Goal: Check status

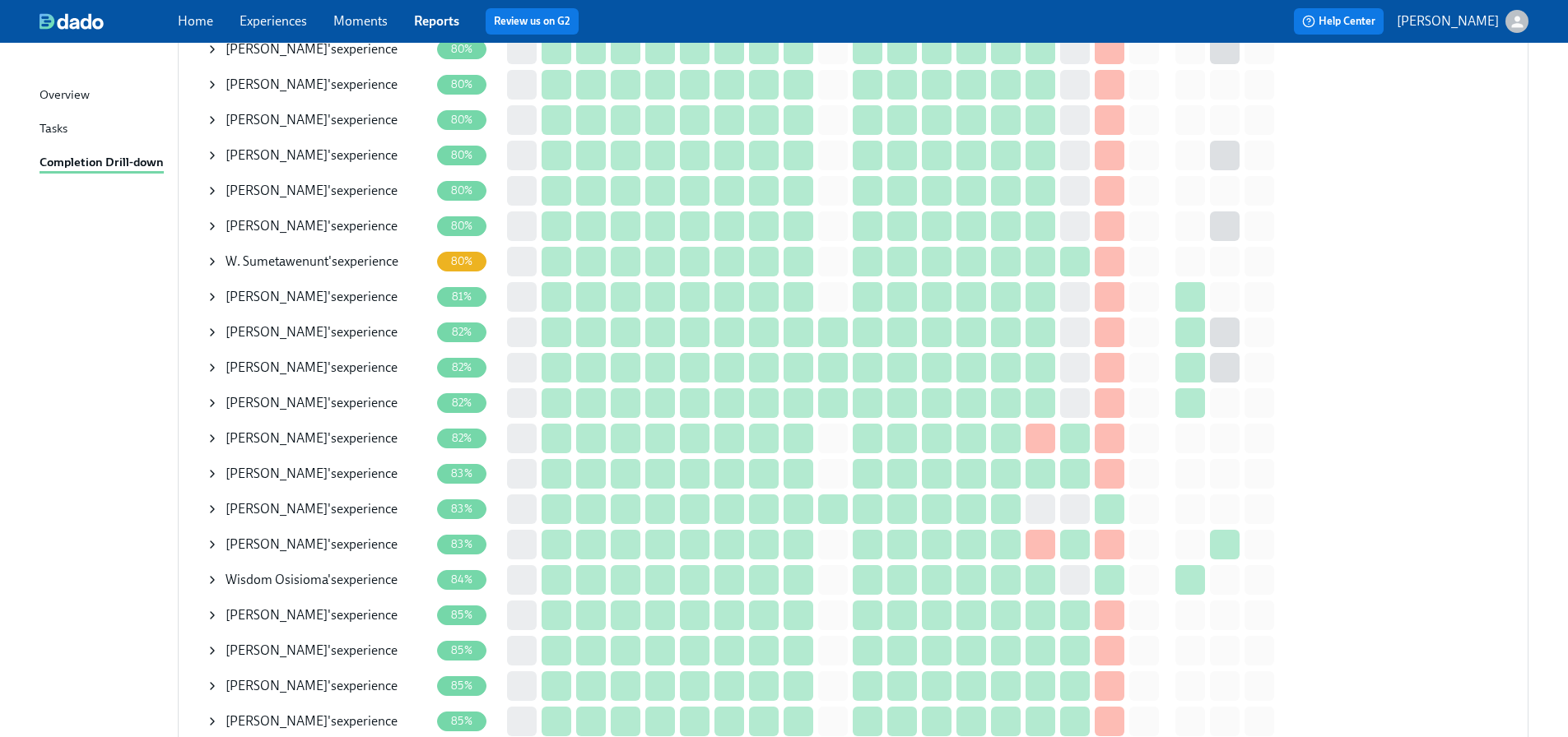
scroll to position [1398, 0]
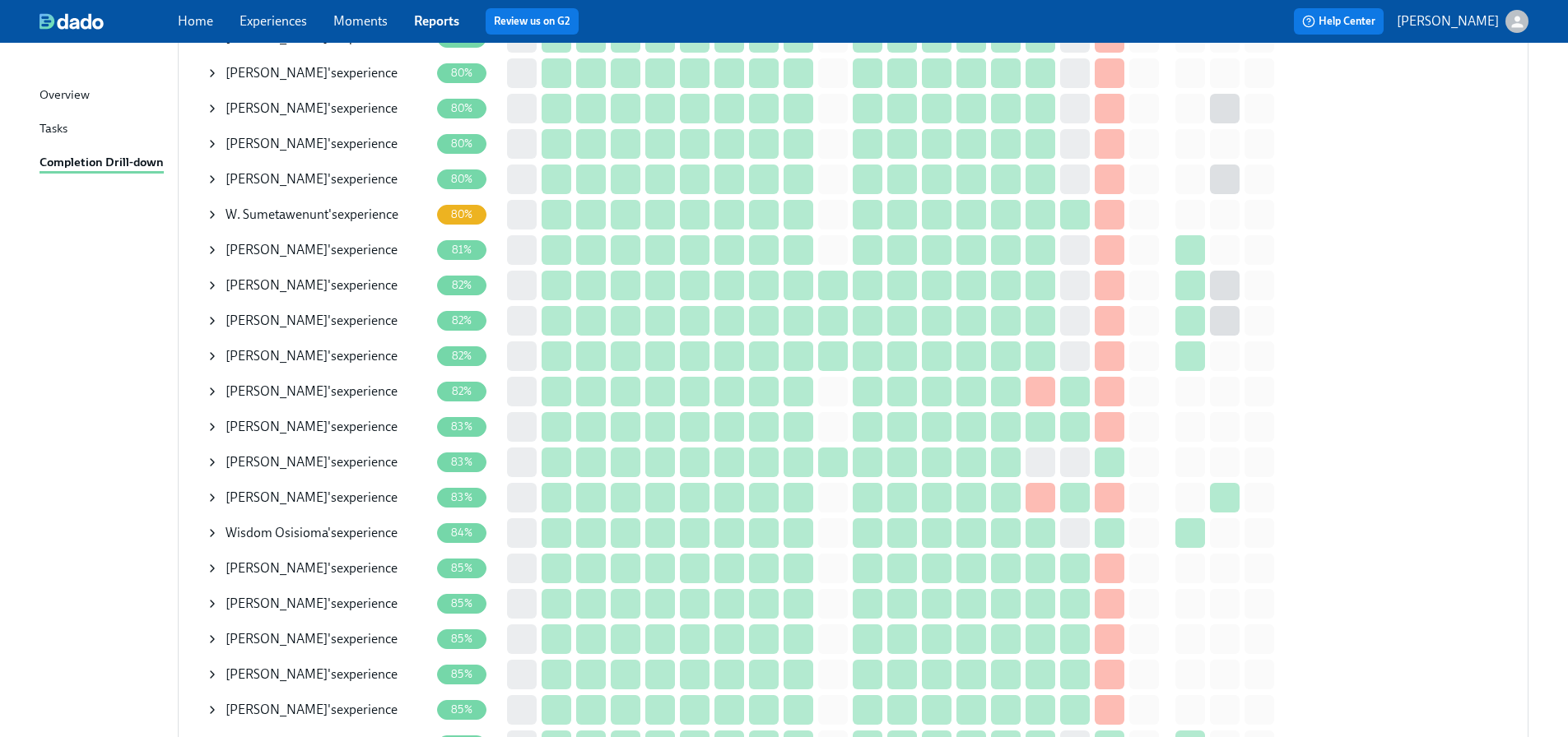
click at [214, 462] on icon at bounding box center [212, 461] width 13 height 13
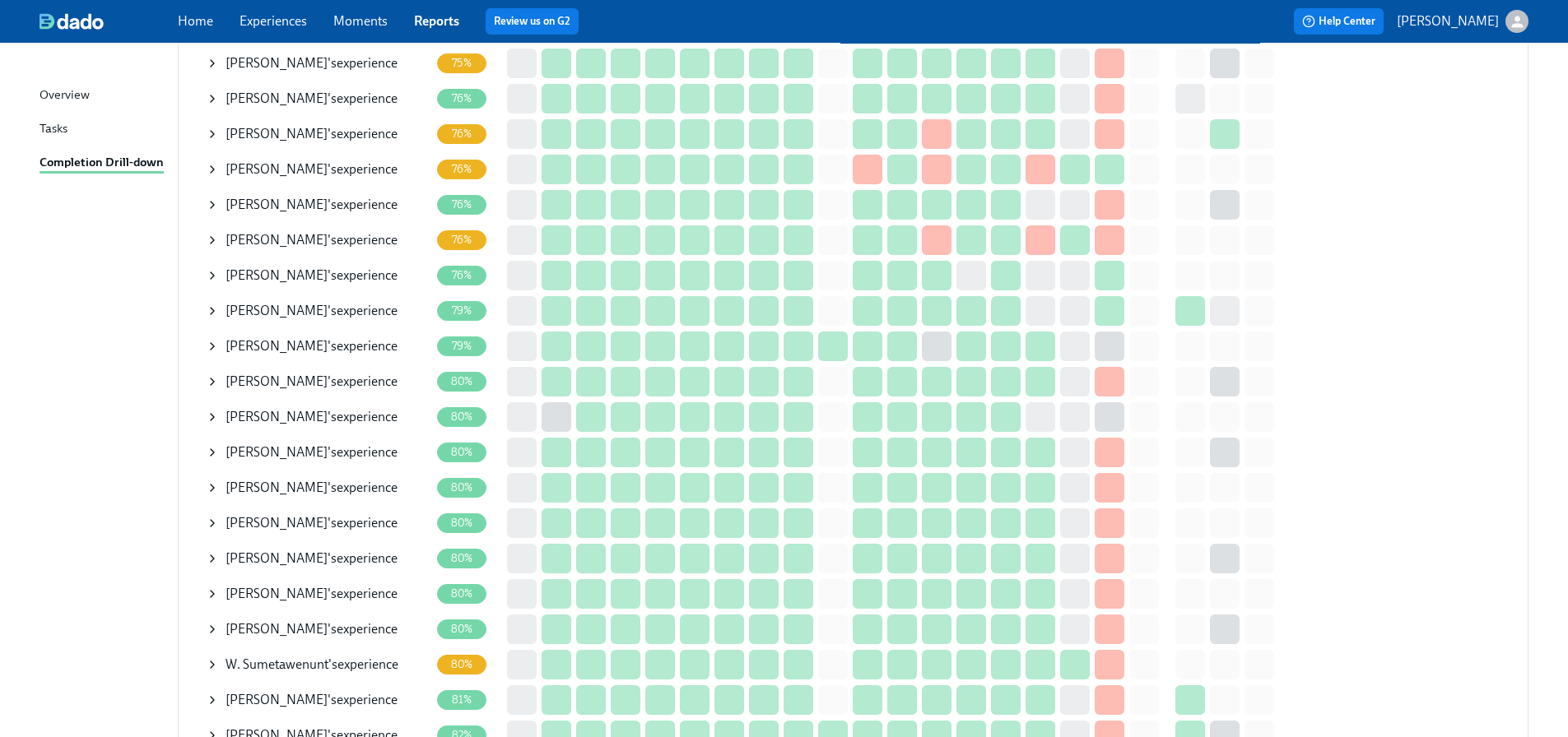
scroll to position [987, 0]
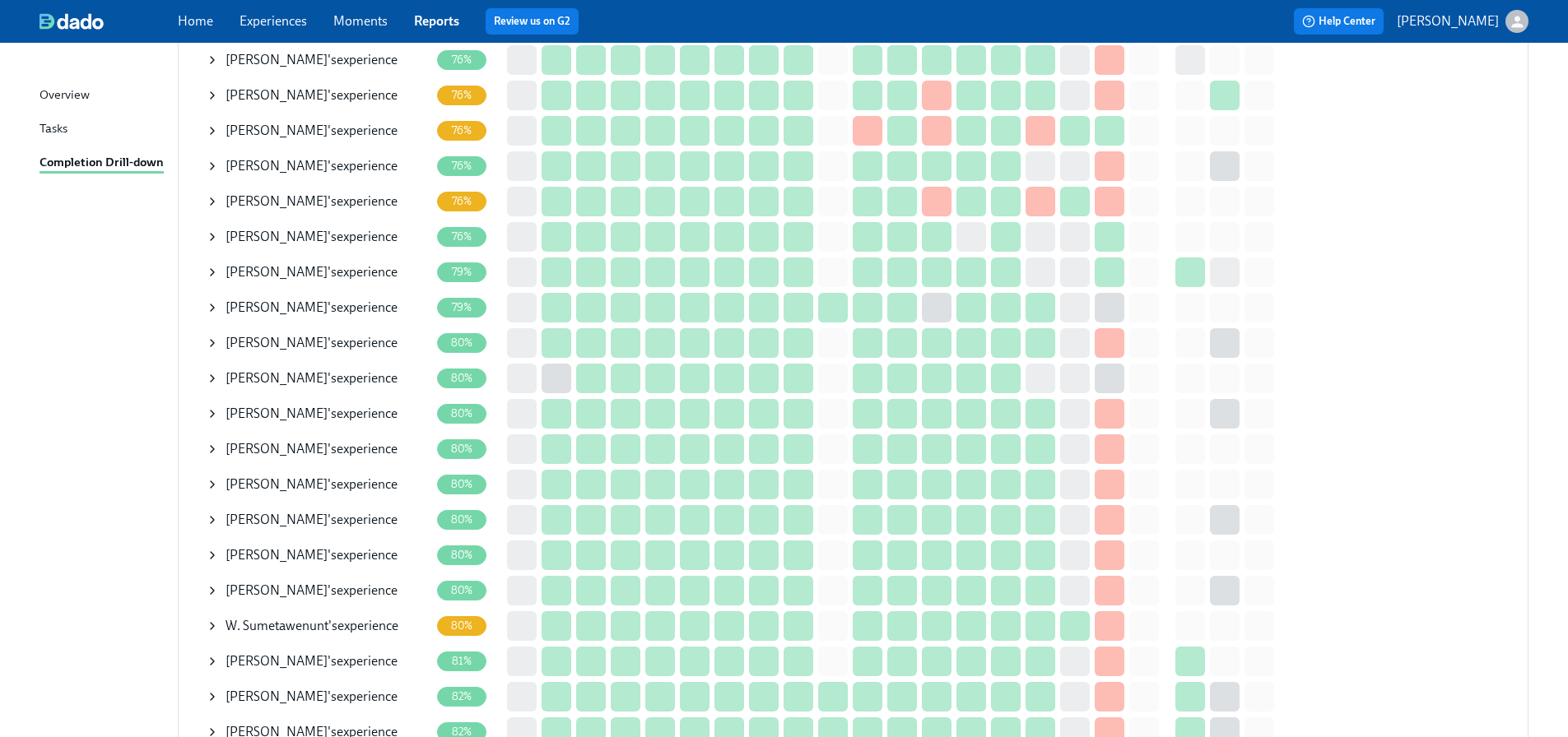
click at [223, 271] on div "[PERSON_NAME] 's experience" at bounding box center [317, 272] width 223 height 32
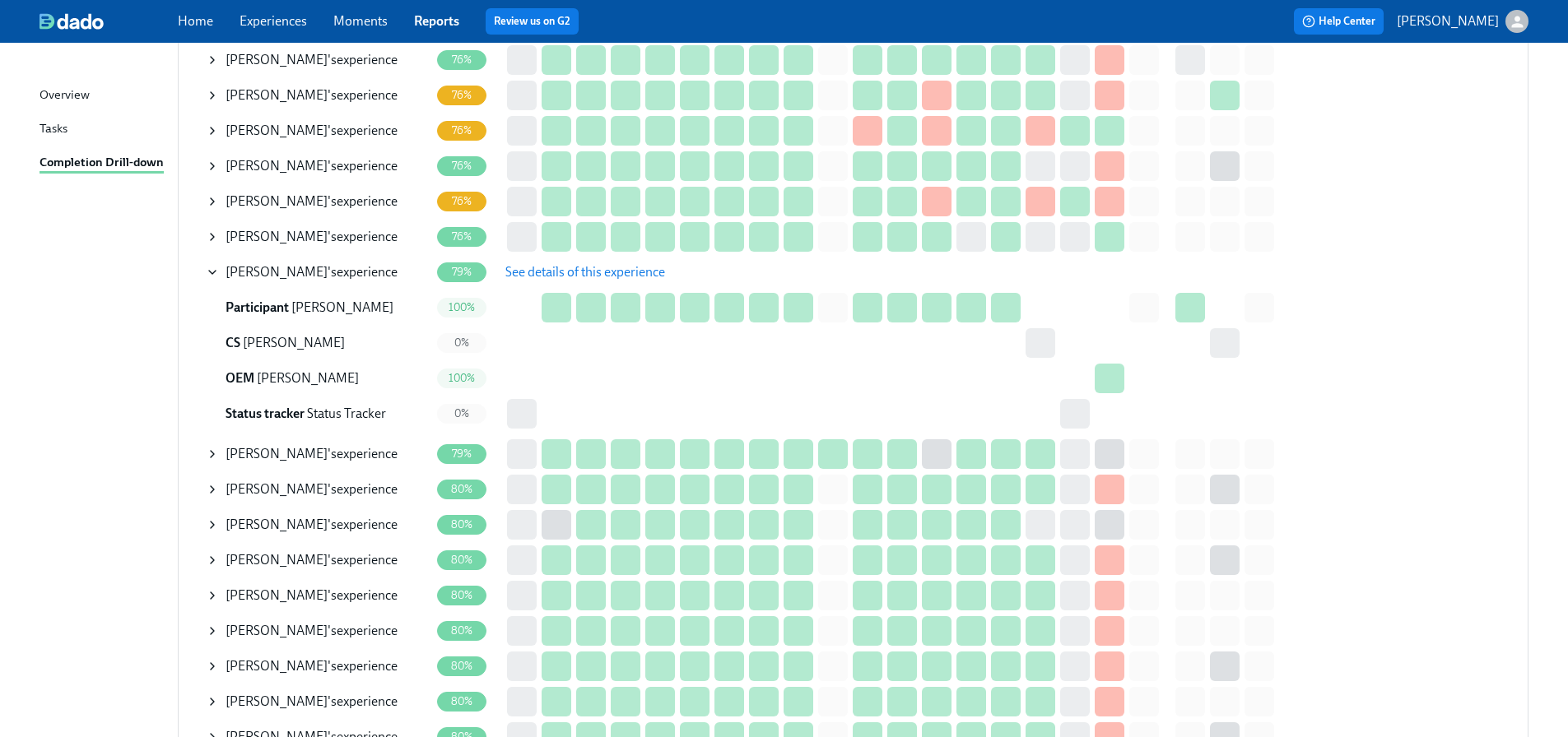
click at [223, 271] on div "Michelle Lee 's experience" at bounding box center [317, 272] width 223 height 32
